Goal: Task Accomplishment & Management: Use online tool/utility

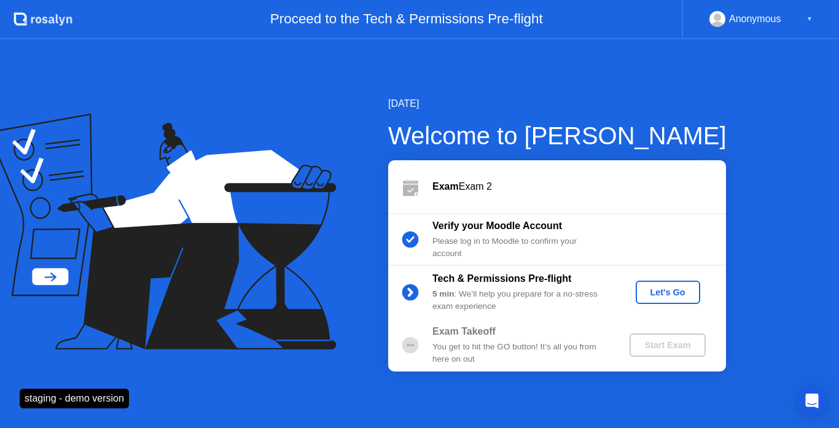
click at [650, 291] on div "Let's Go" at bounding box center [668, 293] width 55 height 10
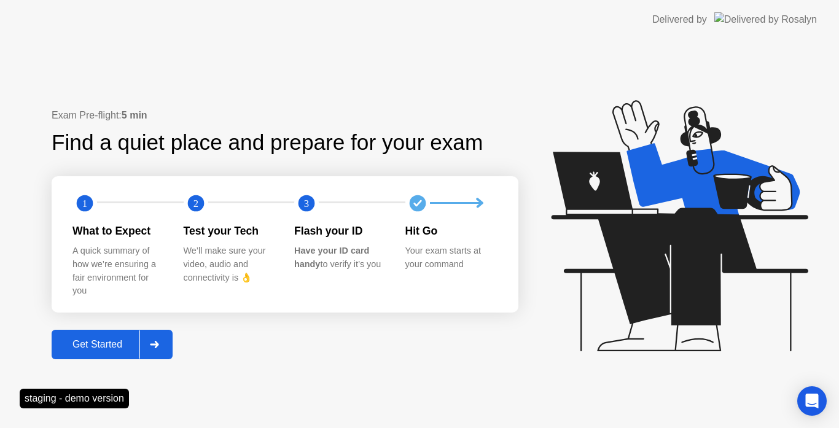
click at [136, 343] on div "Get Started" at bounding box center [97, 344] width 84 height 11
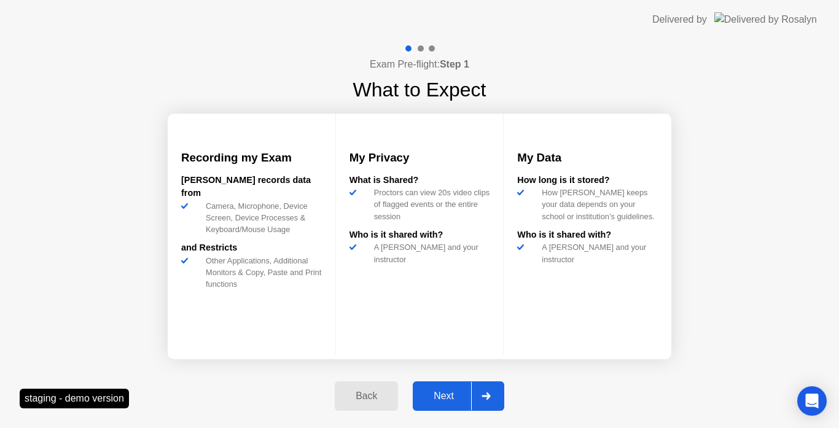
click at [453, 387] on button "Next" at bounding box center [459, 395] width 92 height 29
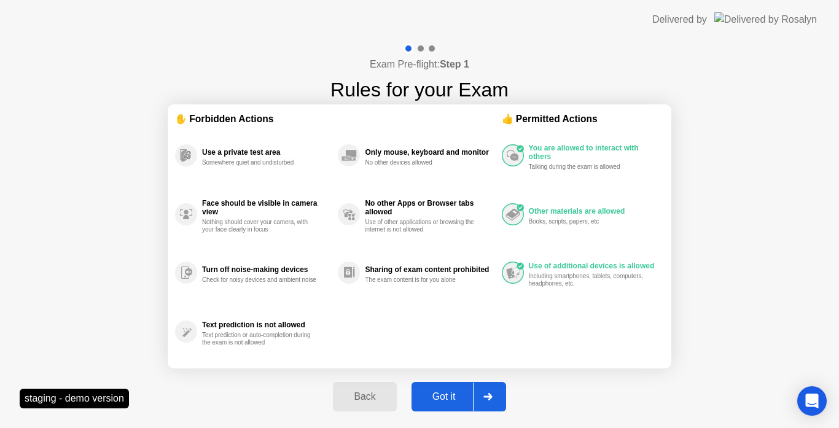
click at [444, 393] on div "Got it" at bounding box center [444, 396] width 58 height 11
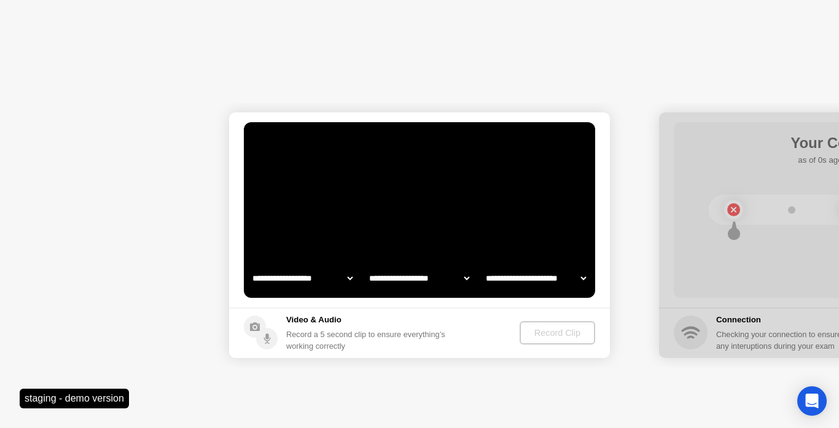
select select "**********"
select select "*******"
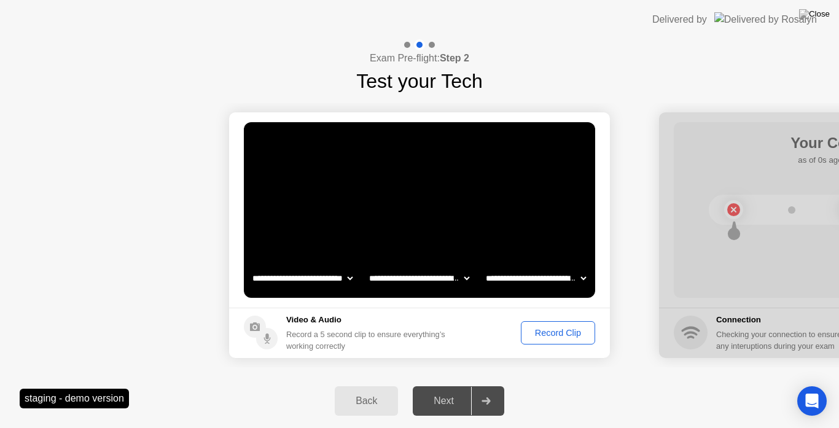
click at [563, 338] on div "Record Clip" at bounding box center [558, 333] width 66 height 10
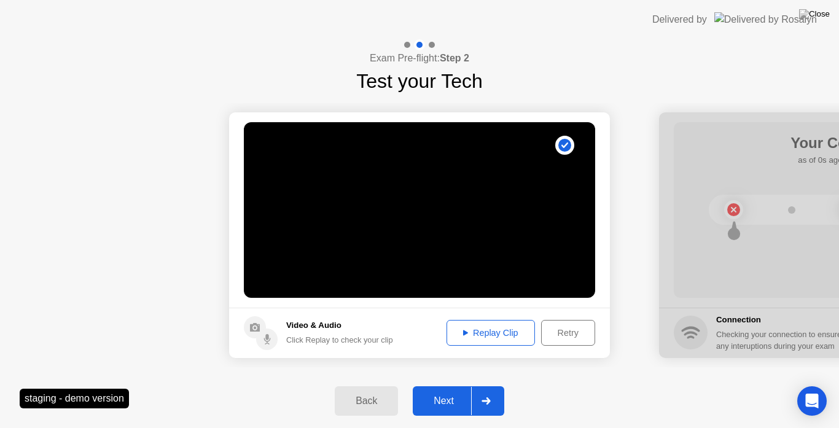
click at [445, 396] on div "Next" at bounding box center [444, 401] width 55 height 11
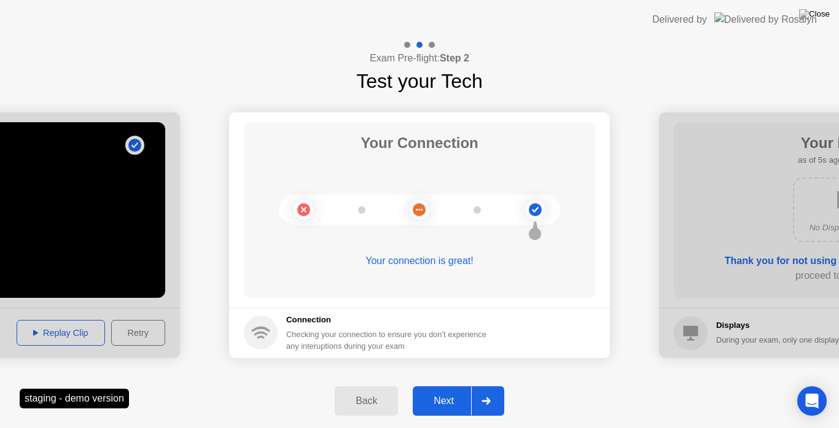
click at [457, 398] on div "Next" at bounding box center [444, 401] width 55 height 11
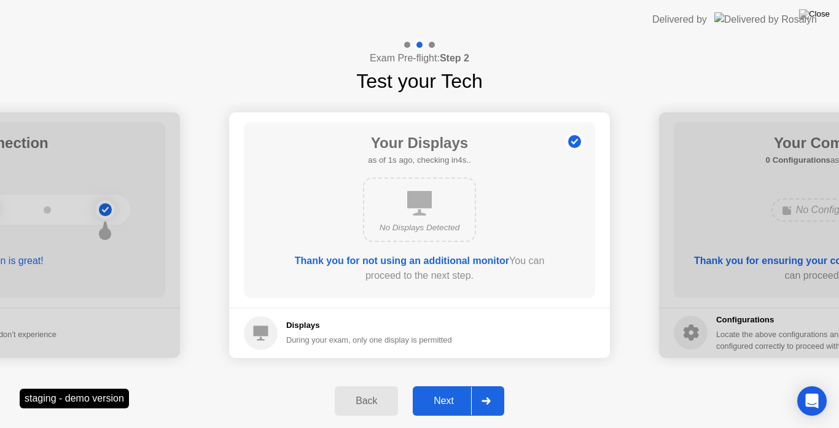
click at [450, 396] on div "Next" at bounding box center [444, 401] width 55 height 11
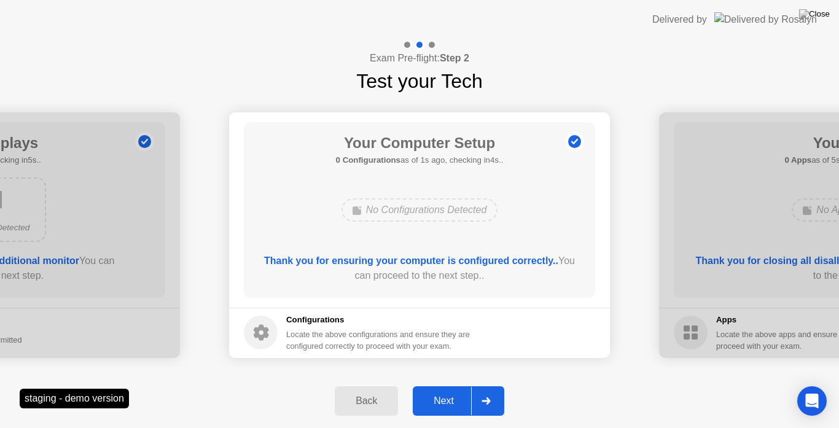
click at [443, 397] on div "Next" at bounding box center [444, 401] width 55 height 11
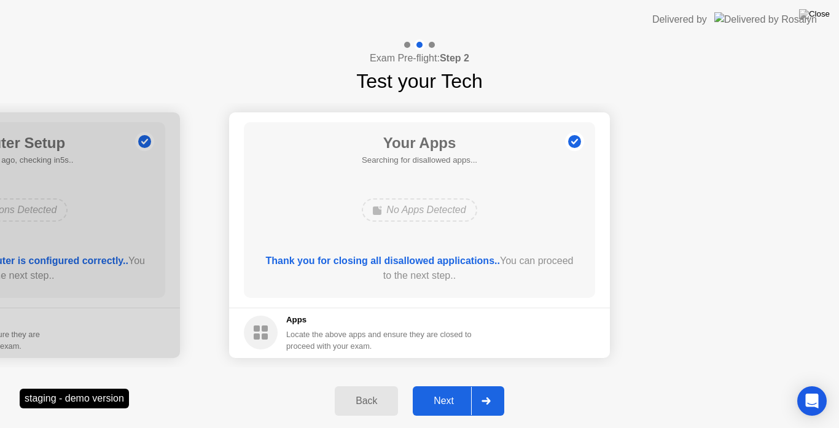
click at [469, 402] on div "Next" at bounding box center [444, 401] width 55 height 11
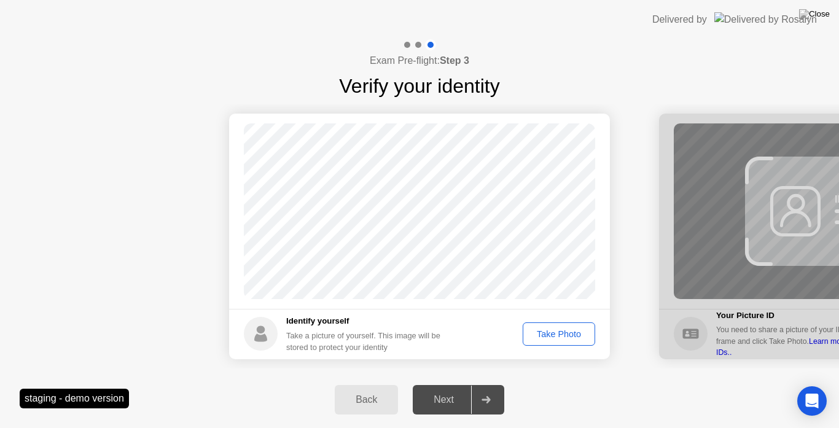
click at [557, 338] on div "Take Photo" at bounding box center [559, 334] width 64 height 10
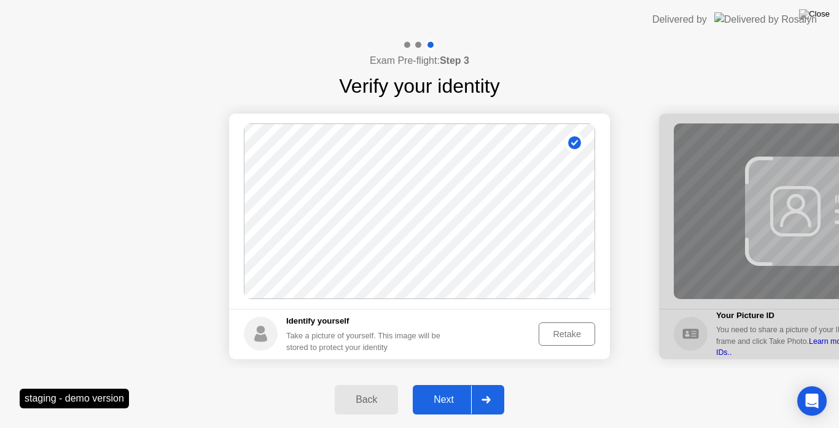
click at [456, 404] on div "Next" at bounding box center [444, 399] width 55 height 11
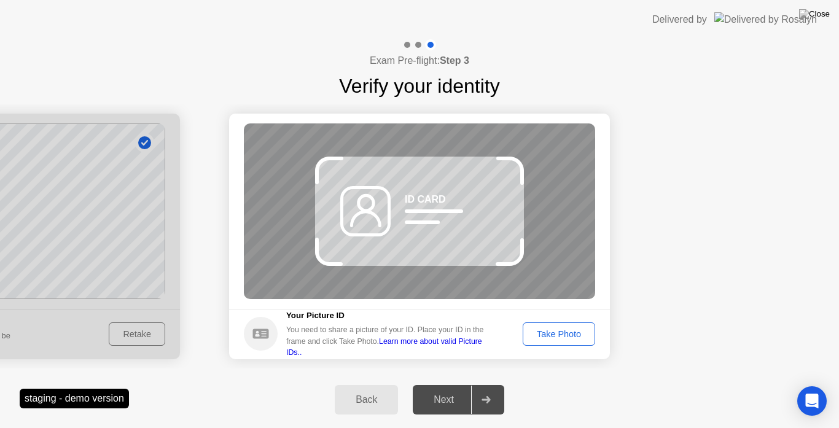
click at [550, 336] on div "Take Photo" at bounding box center [559, 334] width 64 height 10
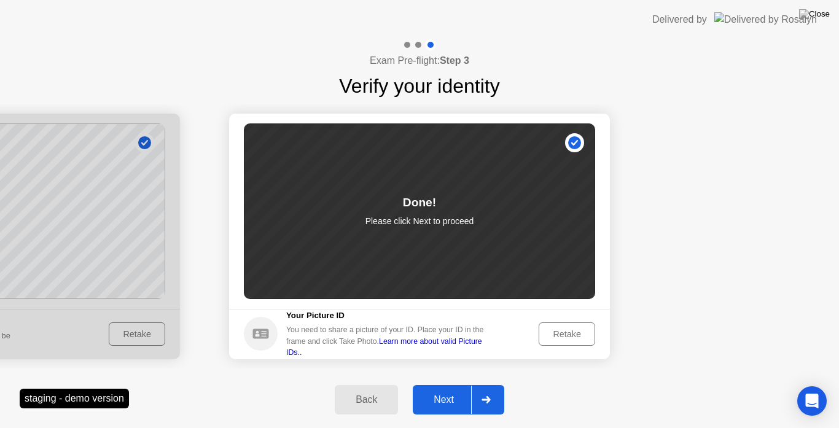
click at [469, 400] on div "Next" at bounding box center [444, 399] width 55 height 11
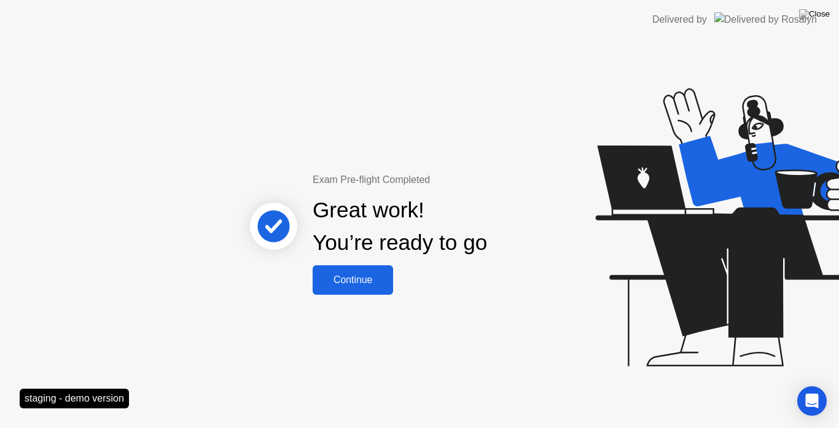
click at [354, 280] on div "Continue" at bounding box center [352, 280] width 73 height 11
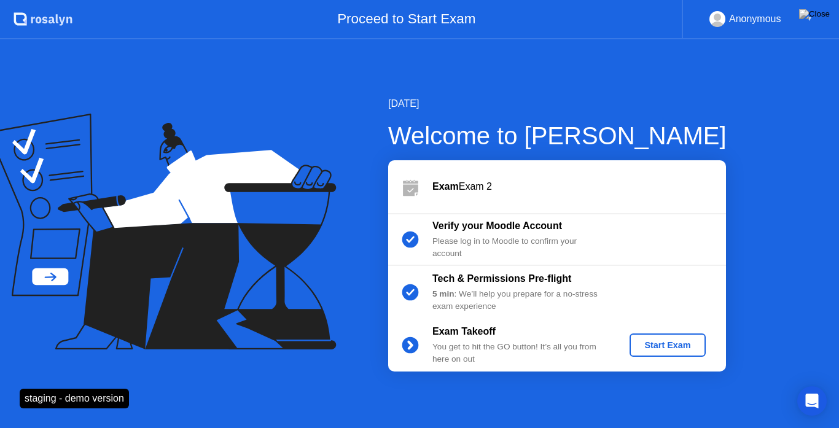
click at [645, 340] on div "Start Exam" at bounding box center [668, 345] width 66 height 10
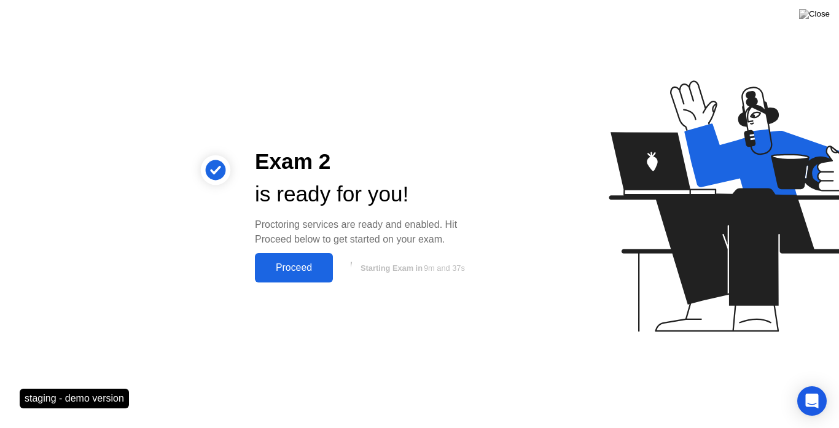
click at [292, 265] on div "Proceed" at bounding box center [294, 267] width 71 height 11
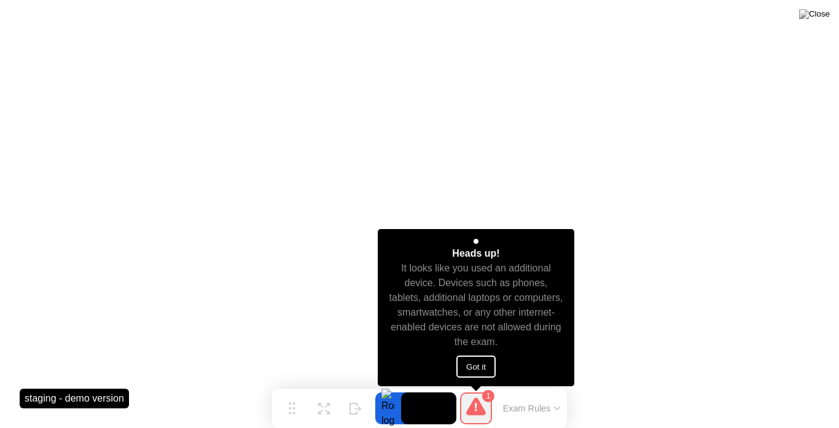
click at [463, 368] on button "Got it" at bounding box center [475, 367] width 39 height 22
click at [472, 367] on button "Got it" at bounding box center [475, 367] width 39 height 22
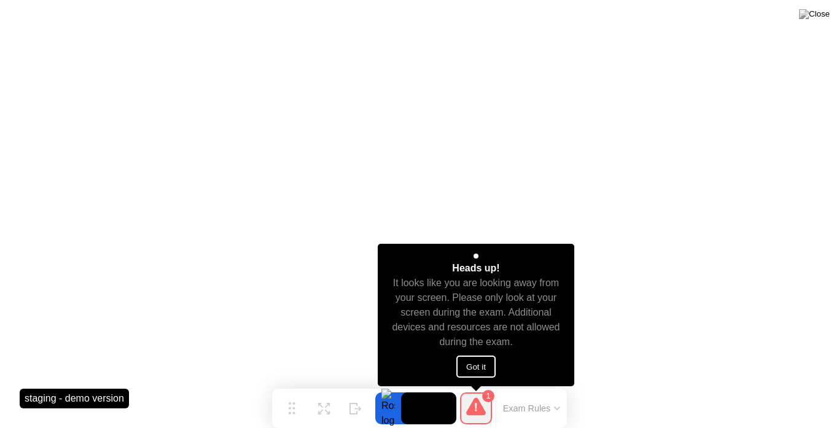
click at [468, 358] on button "Got it" at bounding box center [475, 367] width 39 height 22
click at [469, 365] on button "Got it" at bounding box center [475, 367] width 39 height 22
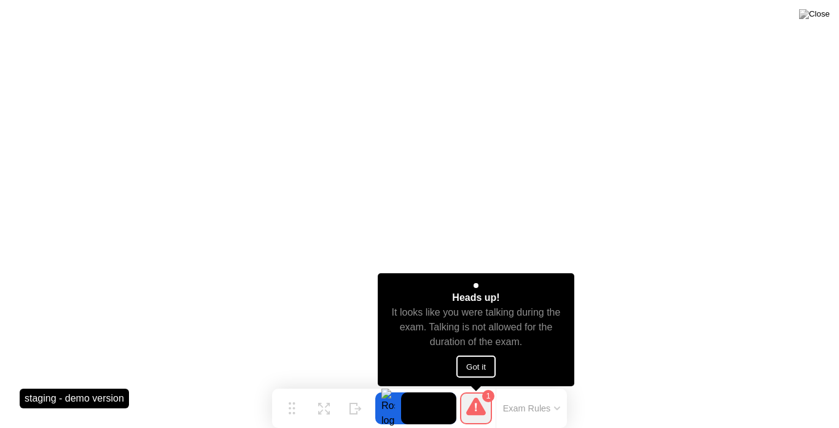
click at [472, 365] on button "Got it" at bounding box center [475, 367] width 39 height 22
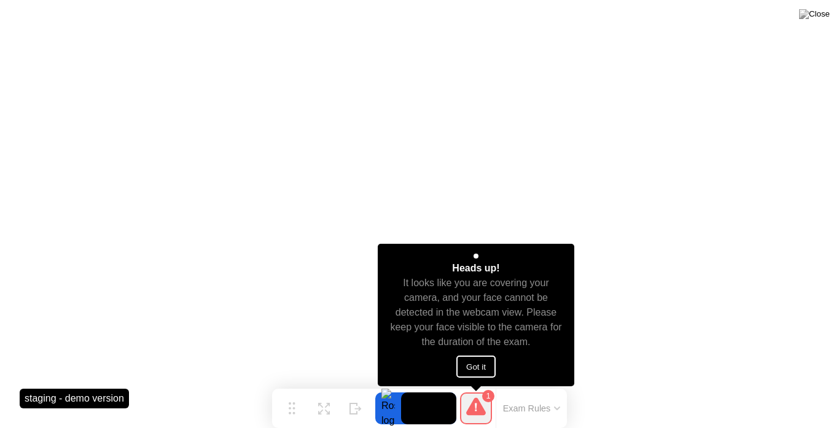
click at [472, 372] on button "Got it" at bounding box center [475, 367] width 39 height 22
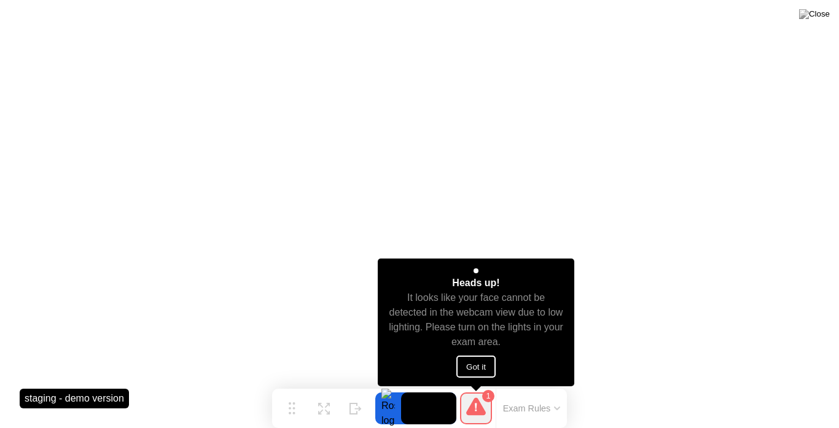
click at [472, 360] on button "Got it" at bounding box center [475, 367] width 39 height 22
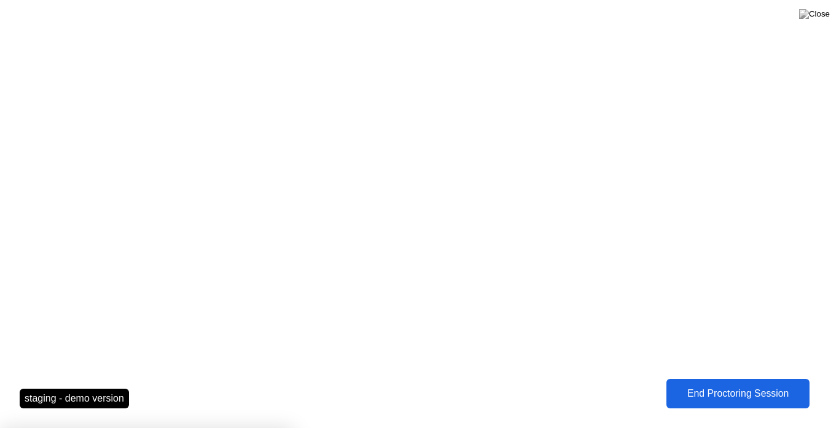
click at [719, 390] on div "End Proctoring Session" at bounding box center [738, 393] width 136 height 11
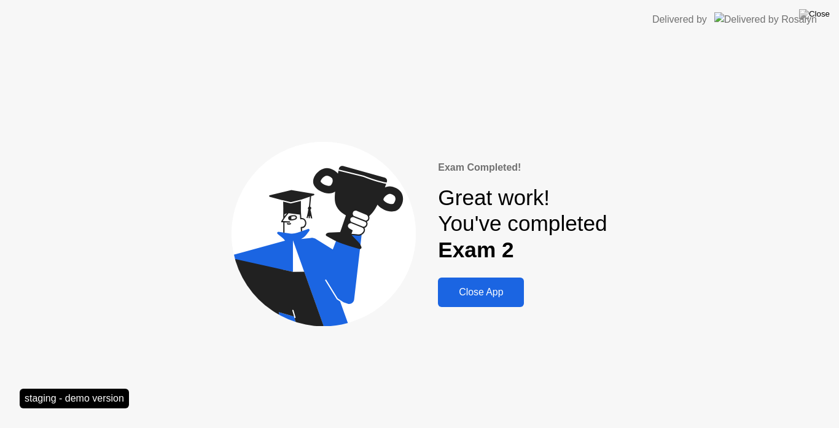
click at [487, 294] on div "Close App" at bounding box center [481, 292] width 79 height 11
